Goal: Information Seeking & Learning: Learn about a topic

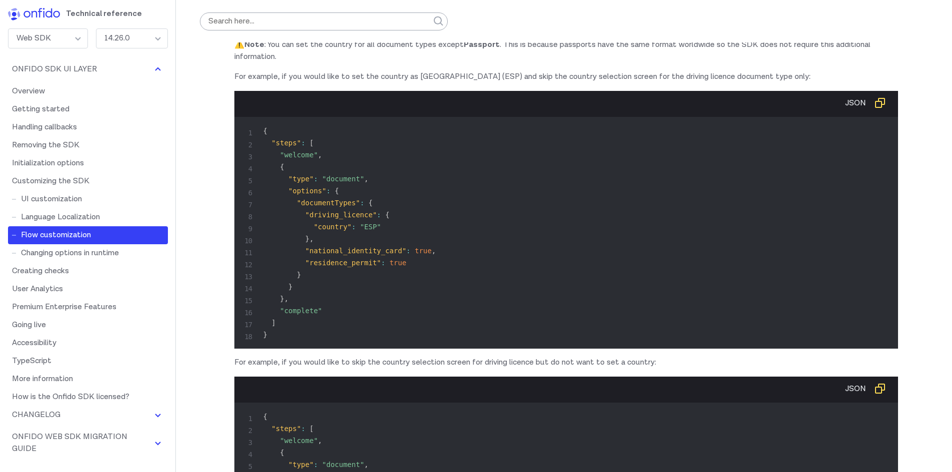
scroll to position [7592, 0]
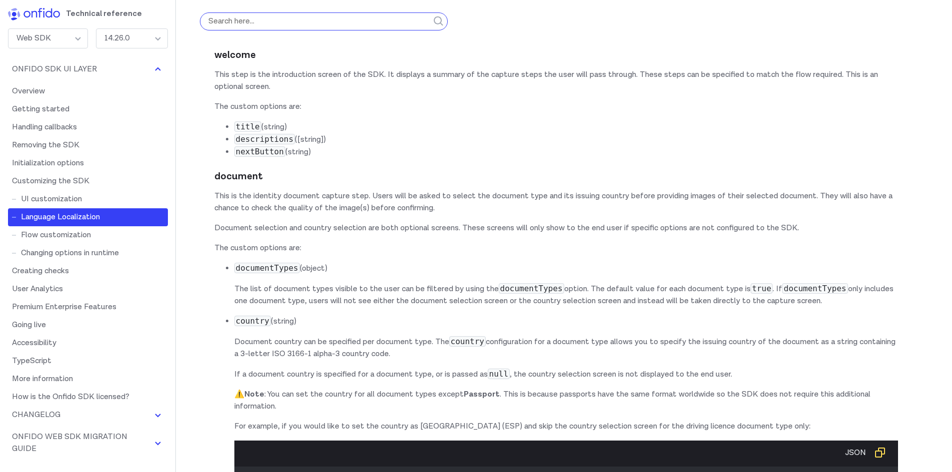
click at [332, 21] on input "search" at bounding box center [324, 21] width 248 height 18
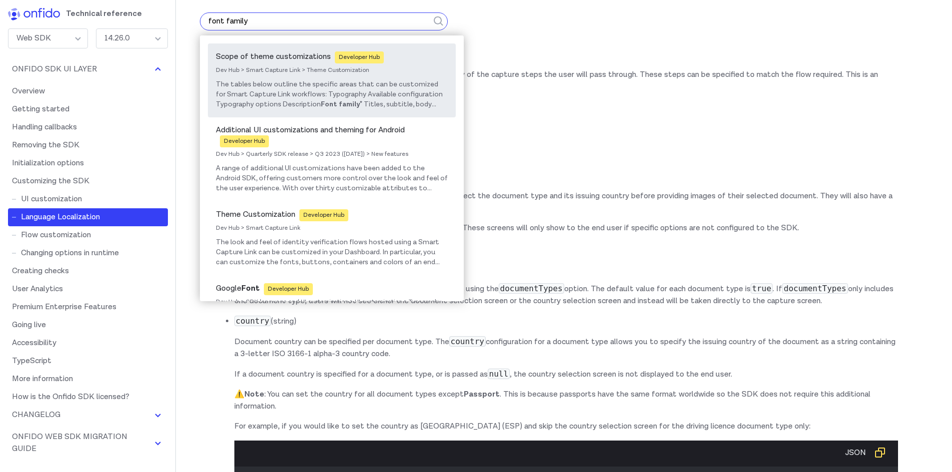
type input "font family"
click at [291, 70] on div "Dev Hub > Smart Capture Link > Theme Customization" at bounding box center [332, 71] width 232 height 16
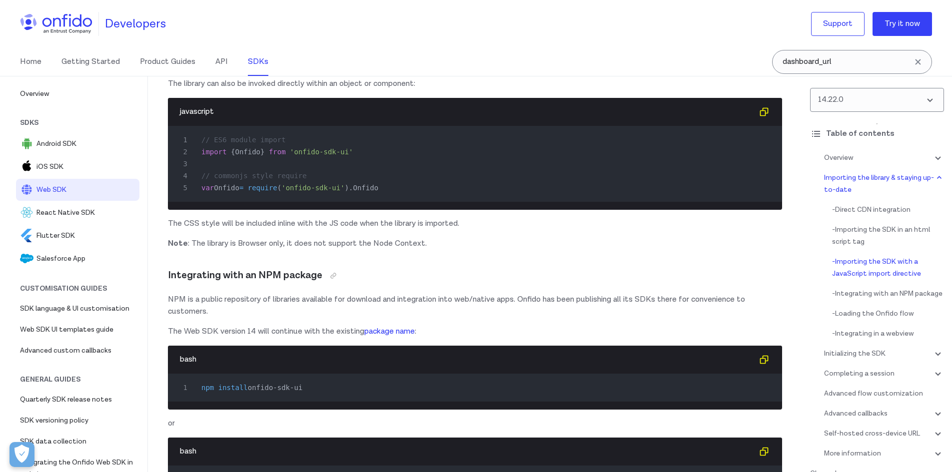
scroll to position [1247, 0]
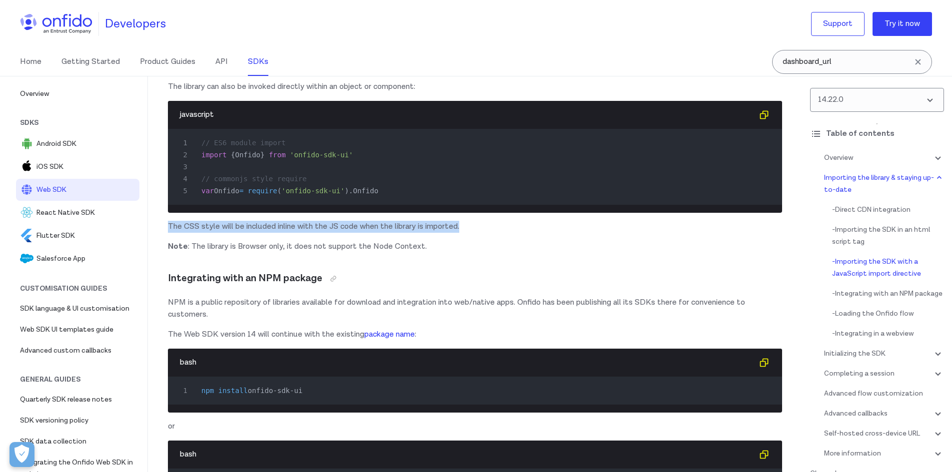
drag, startPoint x: 468, startPoint y: 238, endPoint x: 168, endPoint y: 240, distance: 300.2
click at [168, 233] on p "The CSS style will be included inline with the JS code when the library is impo…" at bounding box center [475, 227] width 614 height 12
copy p "The CSS style will be included inline with the JS code when the library is impo…"
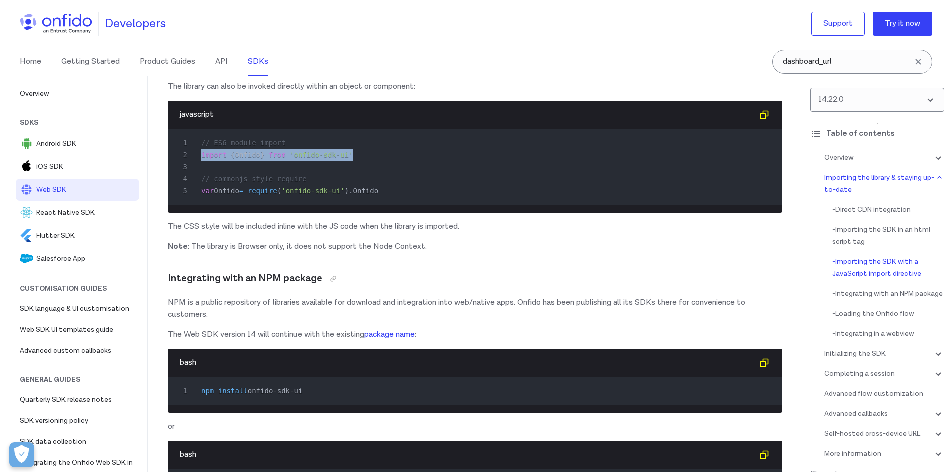
drag, startPoint x: 353, startPoint y: 156, endPoint x: 202, endPoint y: 160, distance: 150.9
click at [202, 160] on div "2 import { Onfido } from 'onfido-sdk-ui'" at bounding box center [470, 155] width 596 height 12
copy div "import { Onfido } from 'onfido-sdk-ui'"
click at [319, 233] on p "The CSS style will be included inline with the JS code when the library is impo…" at bounding box center [475, 227] width 614 height 12
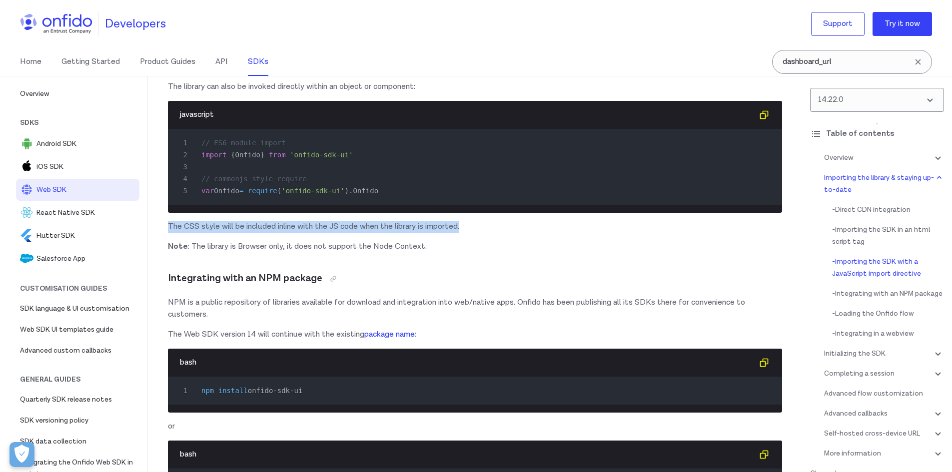
click at [319, 233] on p "The CSS style will be included inline with the JS code when the library is impo…" at bounding box center [475, 227] width 614 height 12
copy div "The CSS style will be included inline with the JS code when the library is impo…"
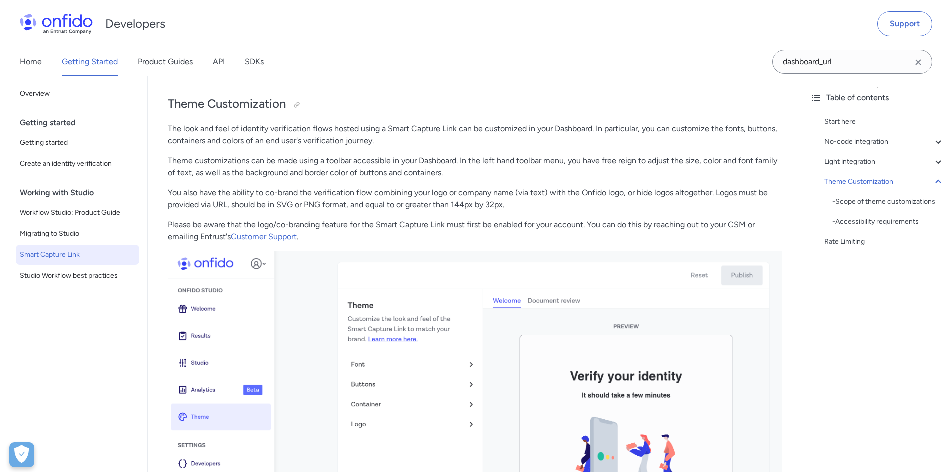
scroll to position [2591, 0]
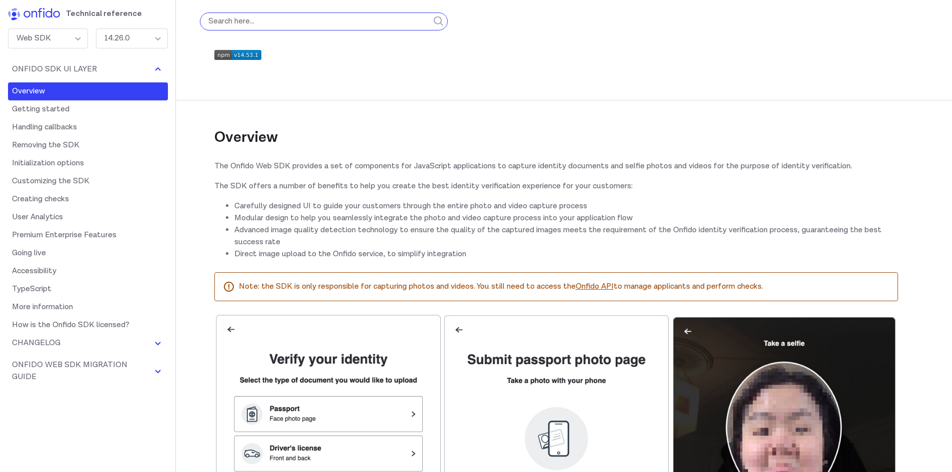
click at [263, 24] on input "search" at bounding box center [324, 21] width 248 height 18
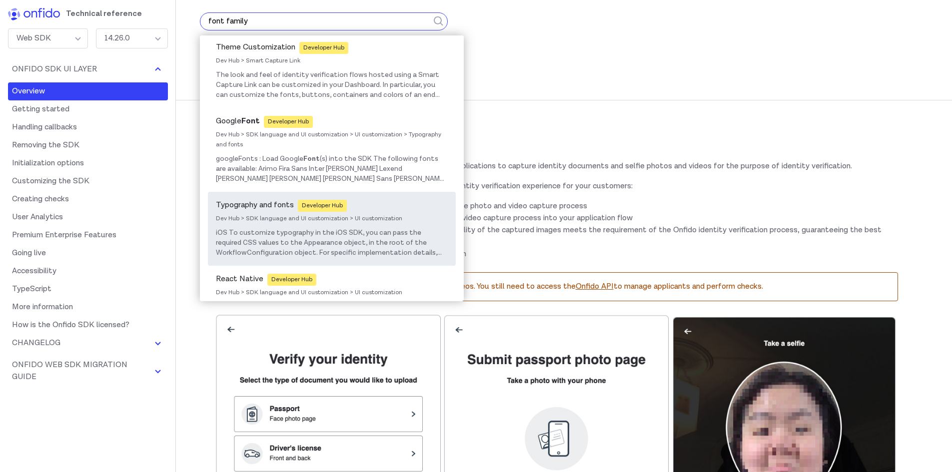
scroll to position [150, 0]
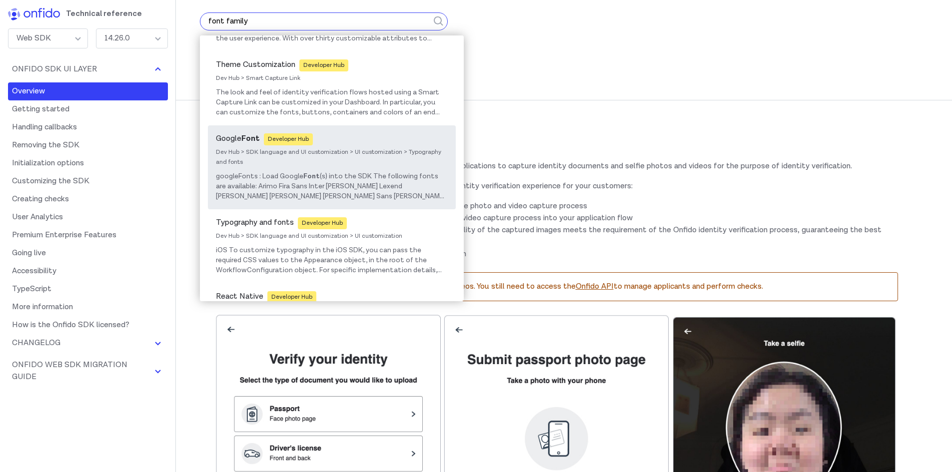
type input "font family"
click at [357, 174] on span "(s) into the SDK The following fonts are available: Arimo Fira Sans Inter Kanit…" at bounding box center [331, 221] width 230 height 99
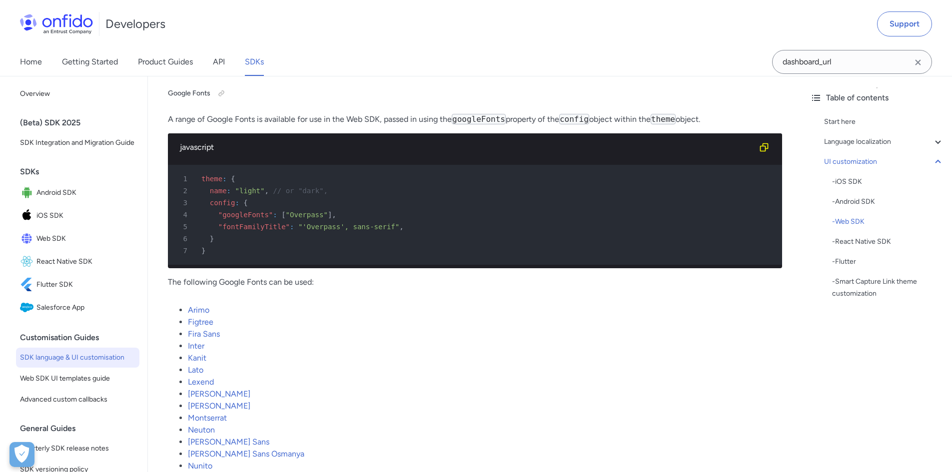
scroll to position [10240, 0]
click at [356, 316] on li "Arimo" at bounding box center [485, 311] width 594 height 12
click at [223, 94] on div at bounding box center [221, 94] width 8 height 8
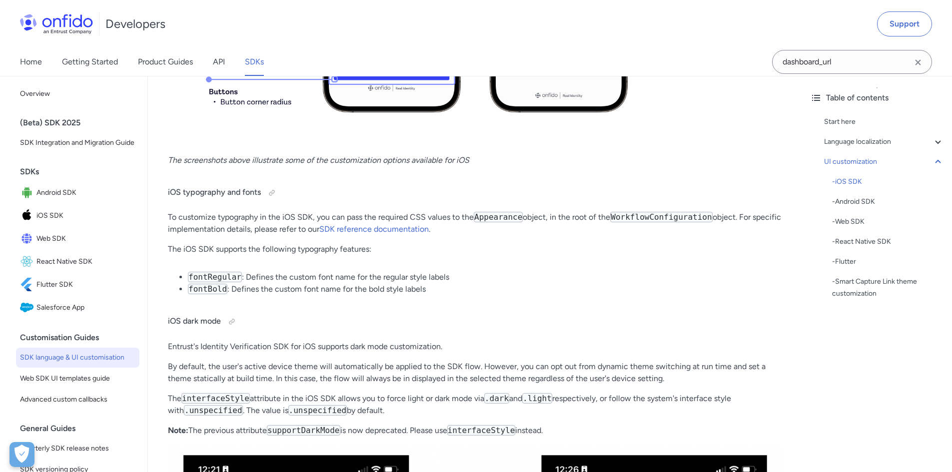
scroll to position [2988, 0]
